Goal: Book appointment/travel/reservation

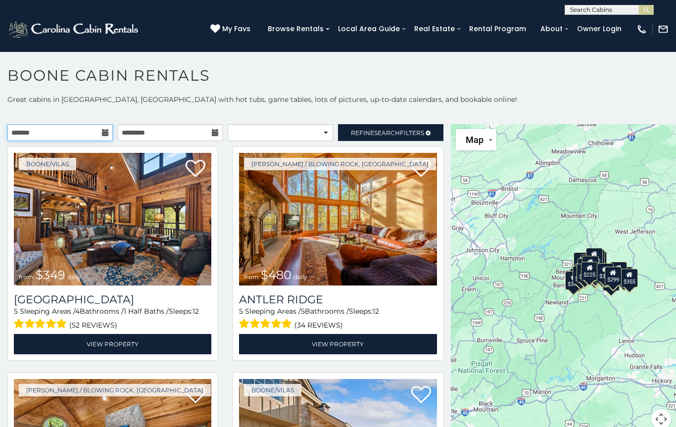
click at [101, 135] on input "text" at bounding box center [59, 132] width 105 height 17
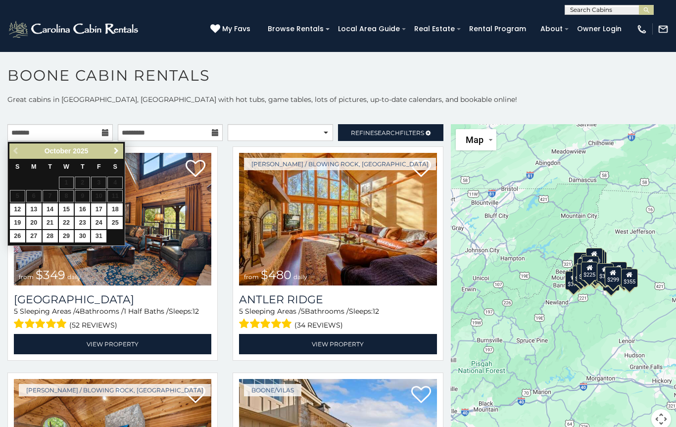
click at [115, 149] on span "Next" at bounding box center [116, 151] width 8 height 8
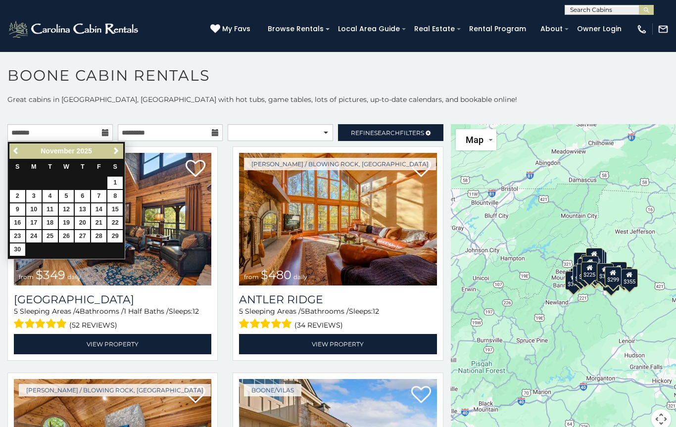
click at [122, 152] on link "Next" at bounding box center [116, 151] width 12 height 12
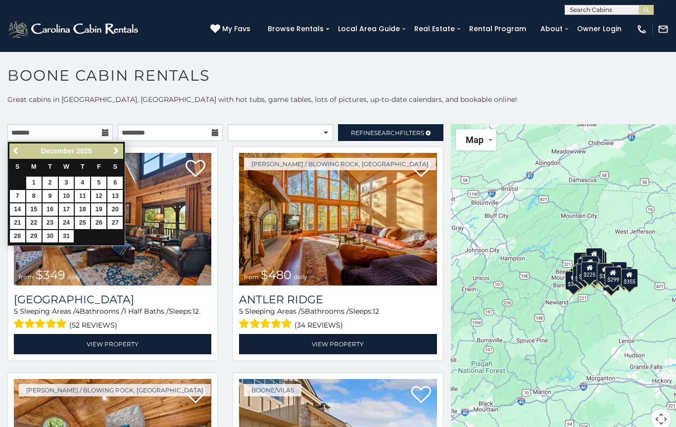
click at [17, 219] on link "21" at bounding box center [17, 223] width 15 height 12
type input "**********"
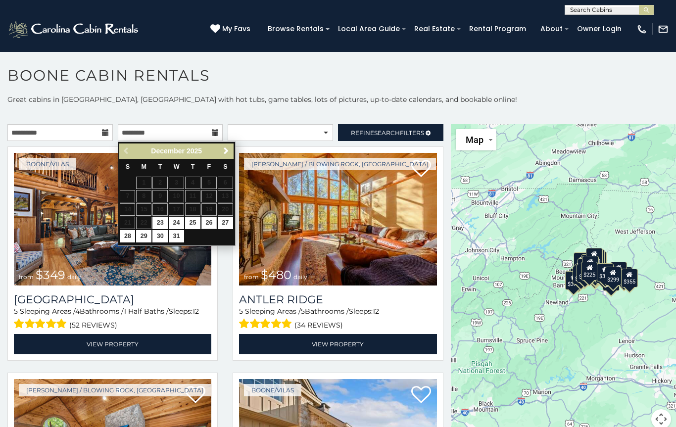
click at [210, 224] on link "26" at bounding box center [209, 223] width 15 height 12
type input "**********"
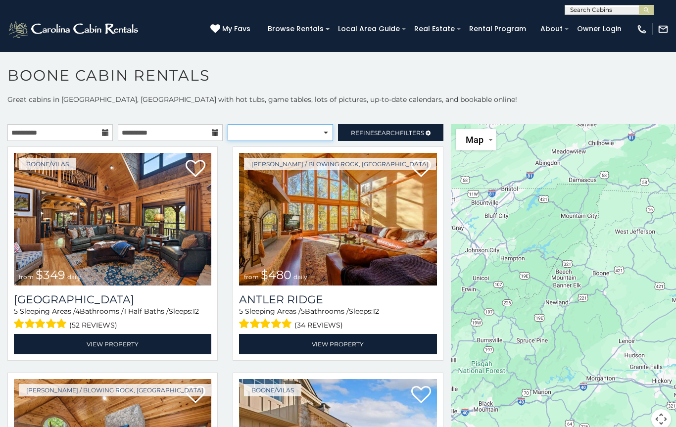
click at [319, 134] on select "**********" at bounding box center [280, 132] width 105 height 17
click at [366, 132] on span "Refine Search Filters" at bounding box center [387, 132] width 73 height 7
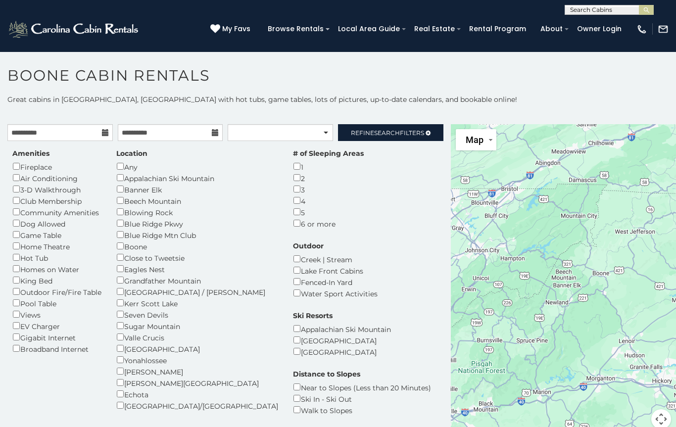
click at [362, 125] on link "Refine Search Filters" at bounding box center [390, 132] width 105 height 17
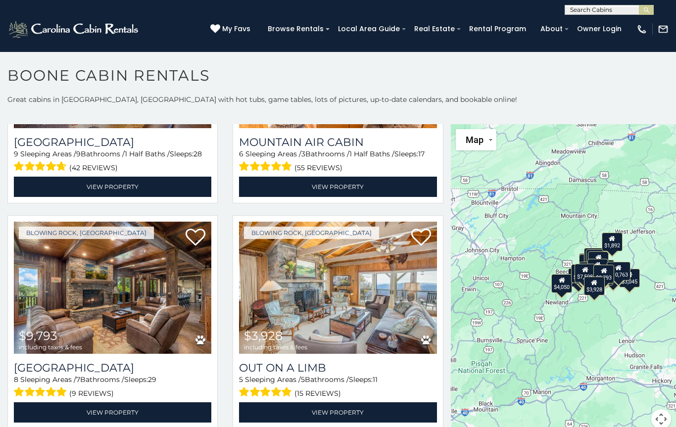
scroll to position [158, 0]
click at [292, 306] on img at bounding box center [338, 288] width 198 height 133
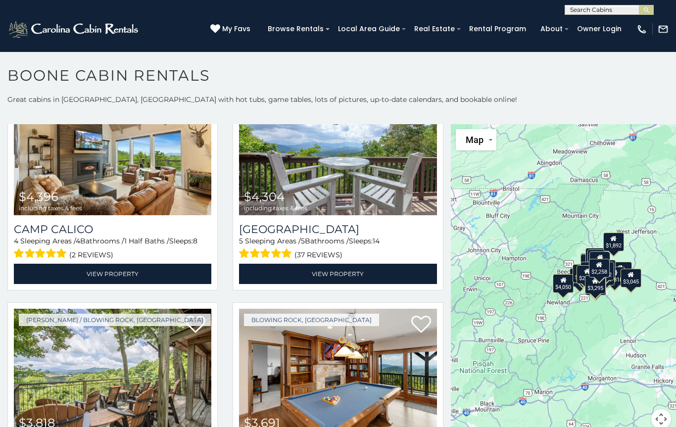
scroll to position [1428, 0]
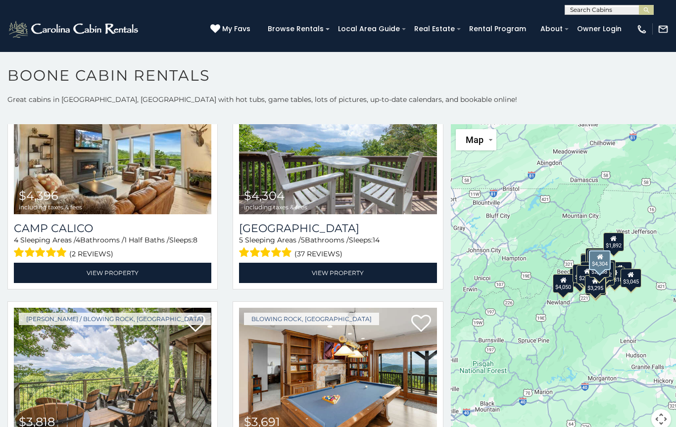
click at [312, 177] on img at bounding box center [338, 148] width 198 height 133
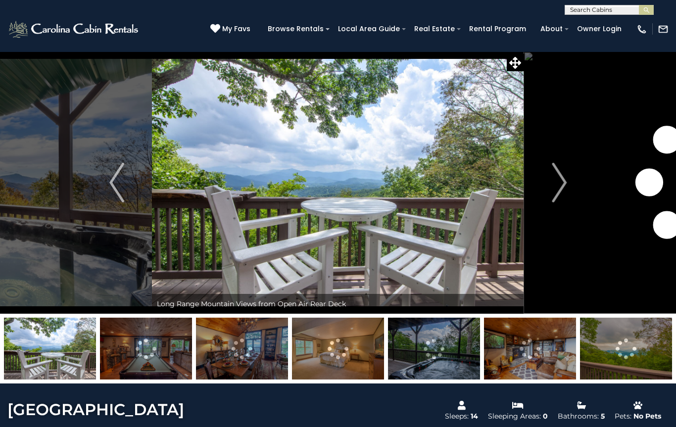
click at [128, 187] on button "Previous" at bounding box center [117, 182] width 70 height 262
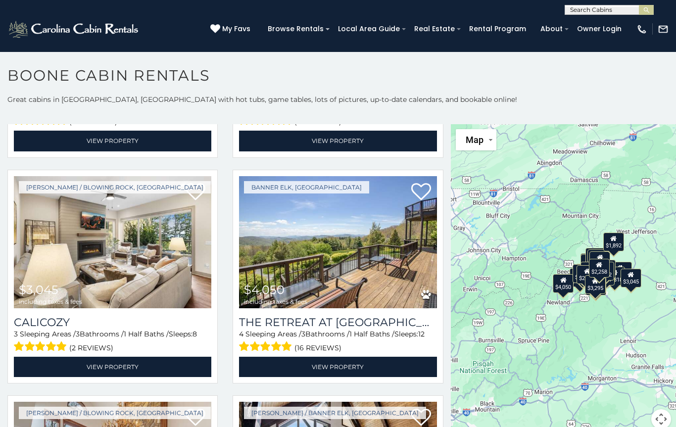
scroll to position [1798, 0]
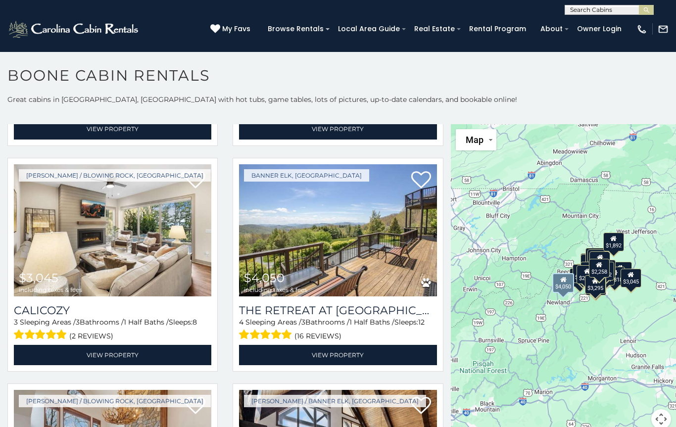
click at [369, 257] on img at bounding box center [338, 230] width 198 height 133
click at [323, 359] on link "View Property" at bounding box center [338, 355] width 198 height 20
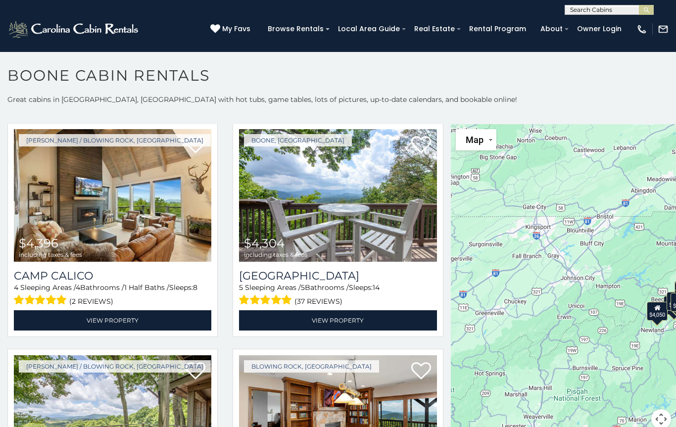
scroll to position [1381, 0]
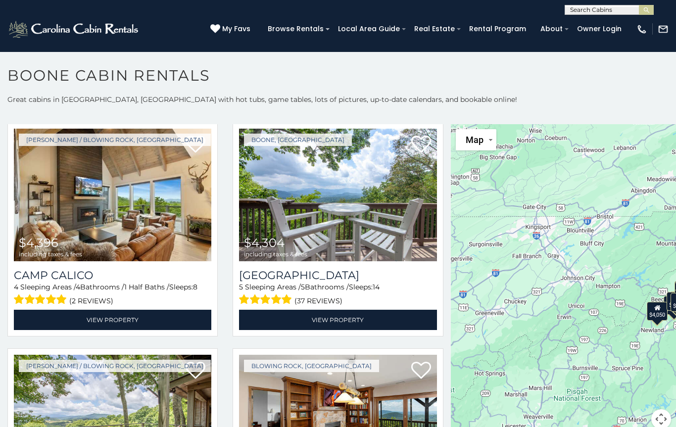
click at [152, 322] on link "View Property" at bounding box center [113, 320] width 198 height 20
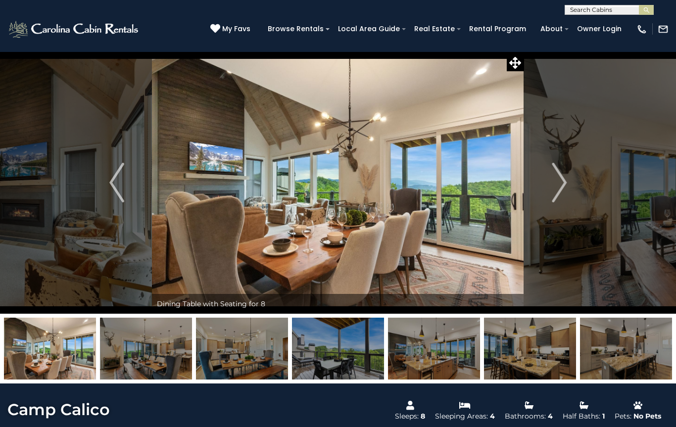
click at [408, 364] on img at bounding box center [434, 349] width 92 height 62
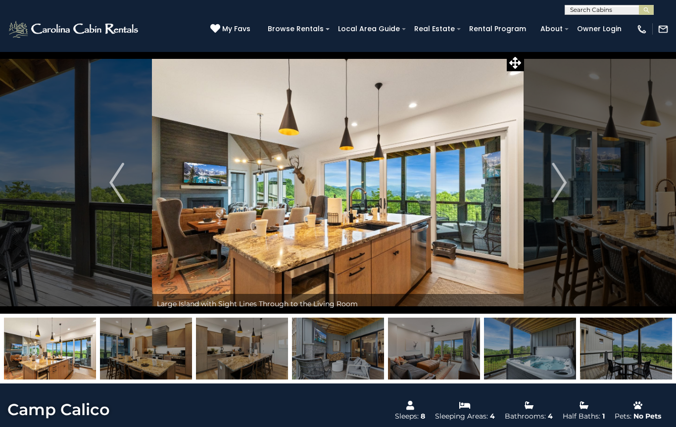
click at [458, 363] on img at bounding box center [434, 349] width 92 height 62
